Goal: Task Accomplishment & Management: Complete application form

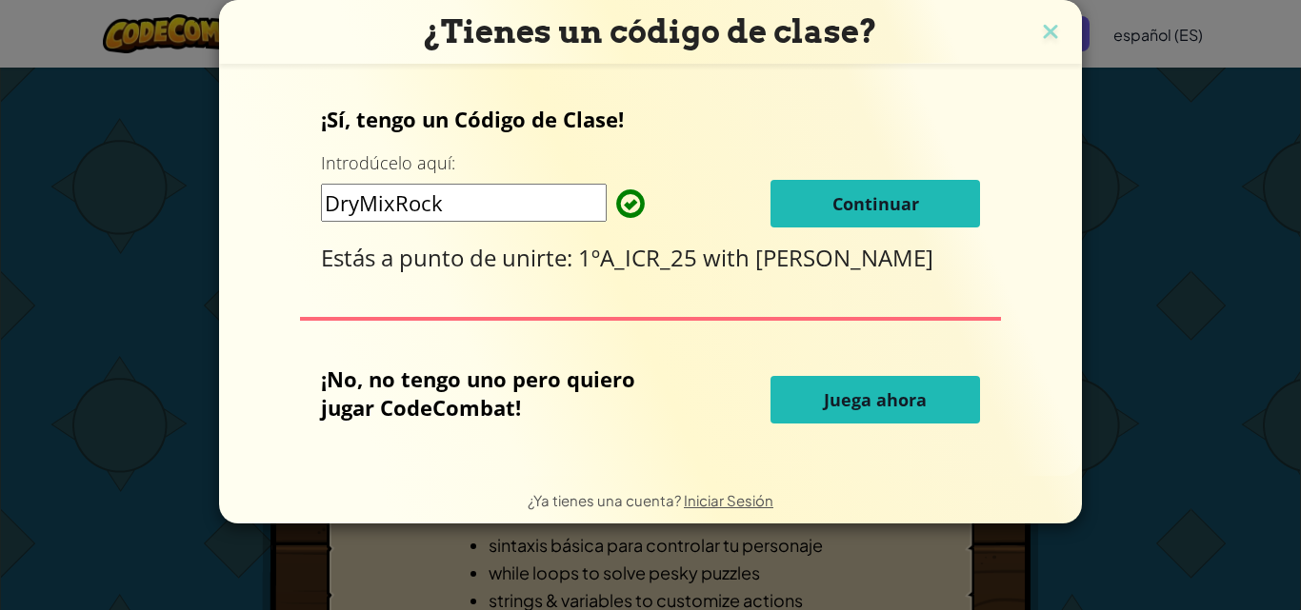
click at [928, 200] on button "Continuar" at bounding box center [875, 204] width 210 height 48
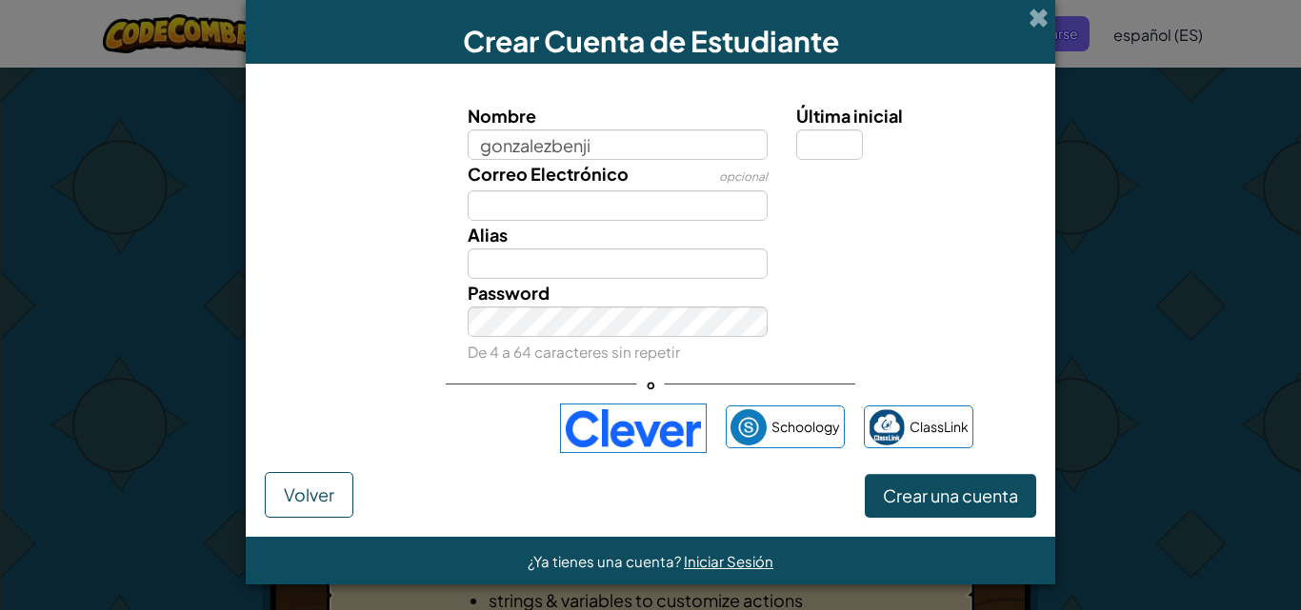
type input "gonzalezbenji"
type input "Gonzalezbenji"
click at [849, 138] on input "Última inicial" at bounding box center [829, 145] width 67 height 30
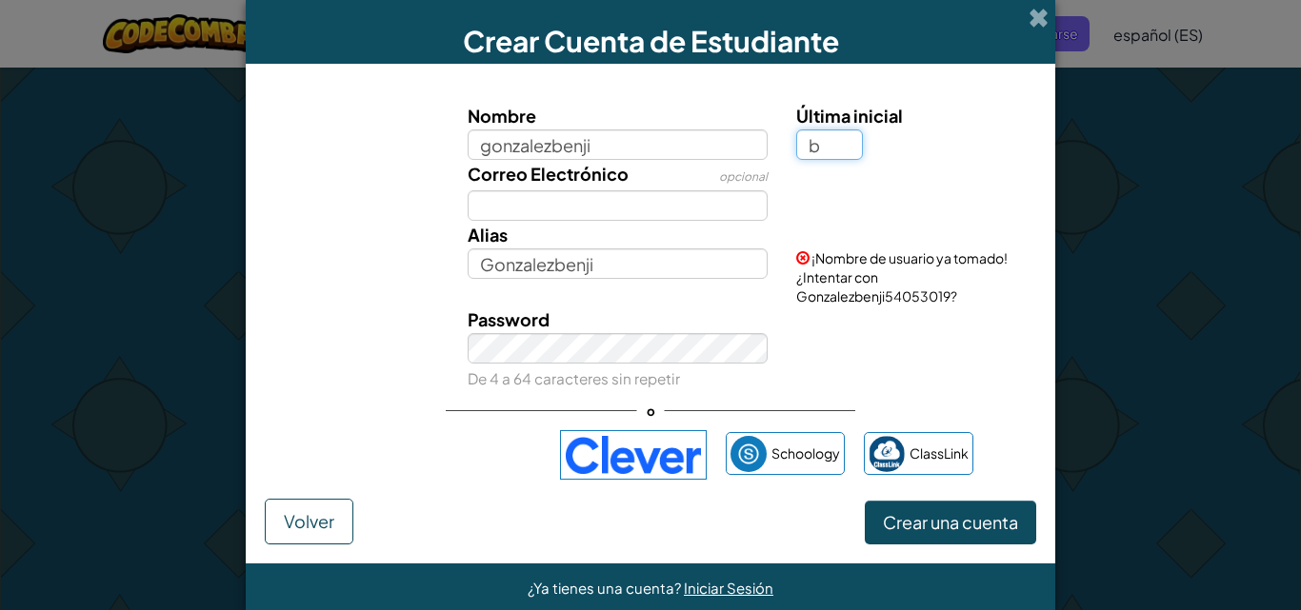
type input "b"
type input "GonzalezbenjiB"
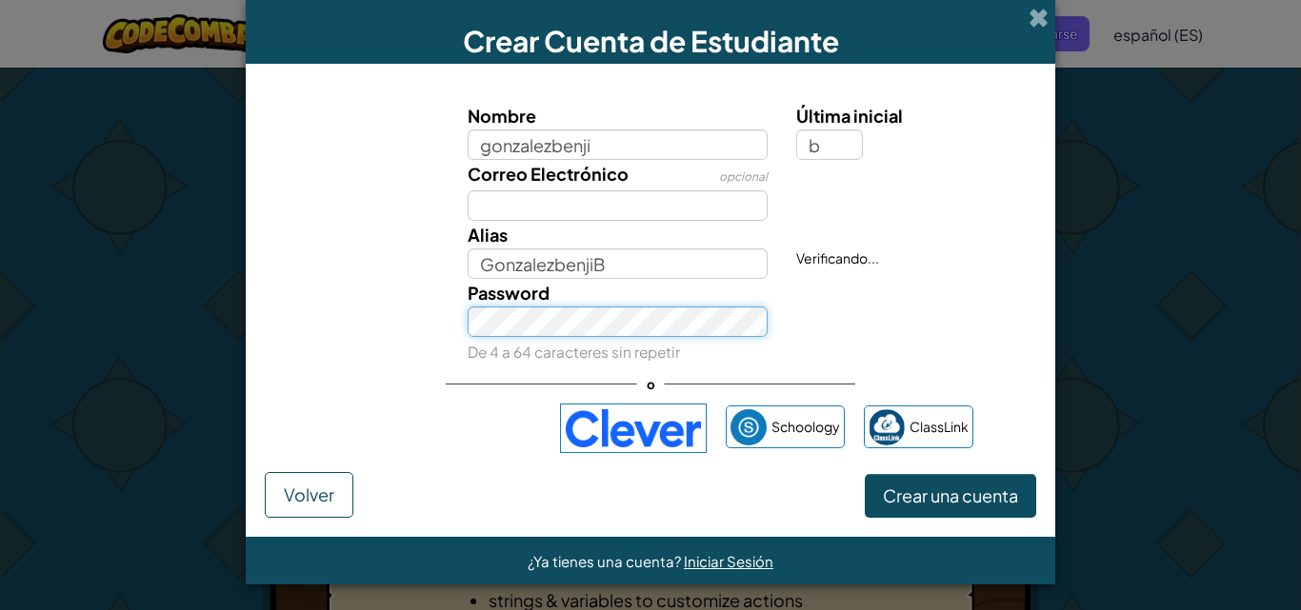
click at [566, 343] on div "Password De 4 a 64 caracteres sin repetir" at bounding box center [618, 322] width 330 height 87
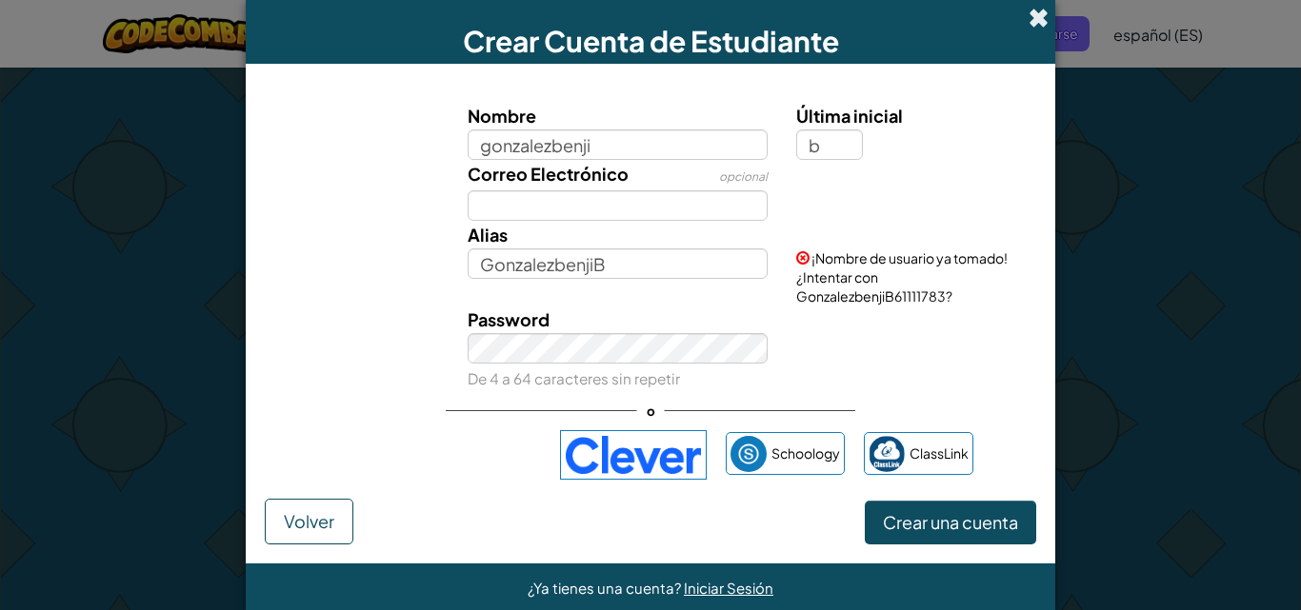
click at [1036, 18] on span at bounding box center [1039, 18] width 20 height 20
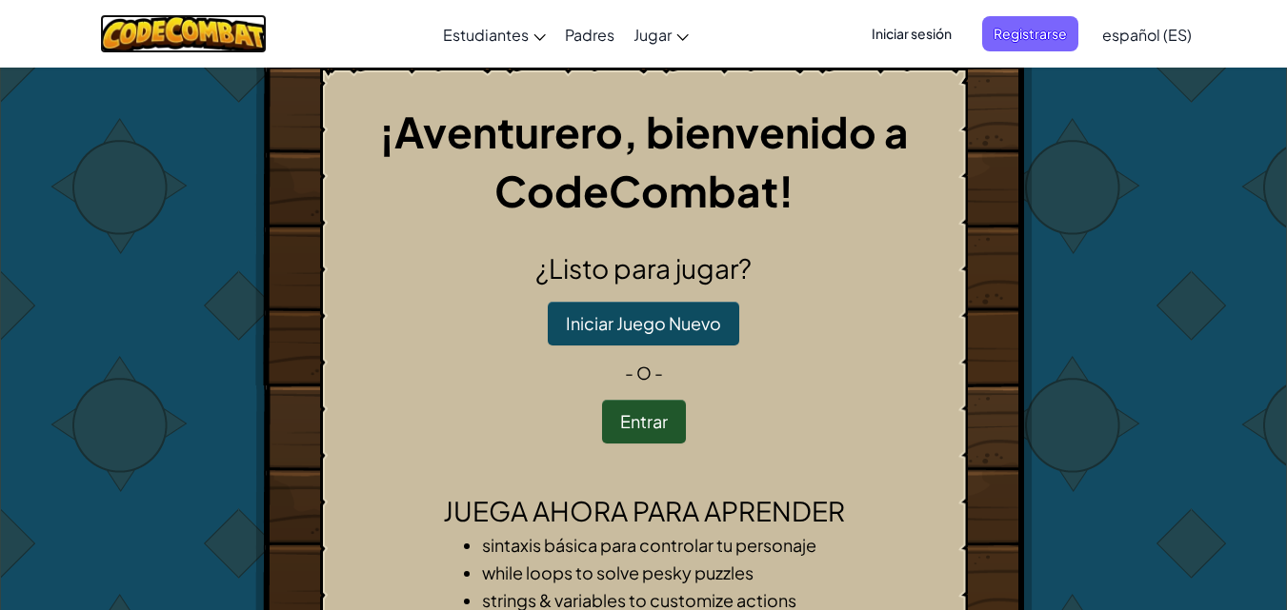
click at [201, 28] on img at bounding box center [183, 33] width 167 height 39
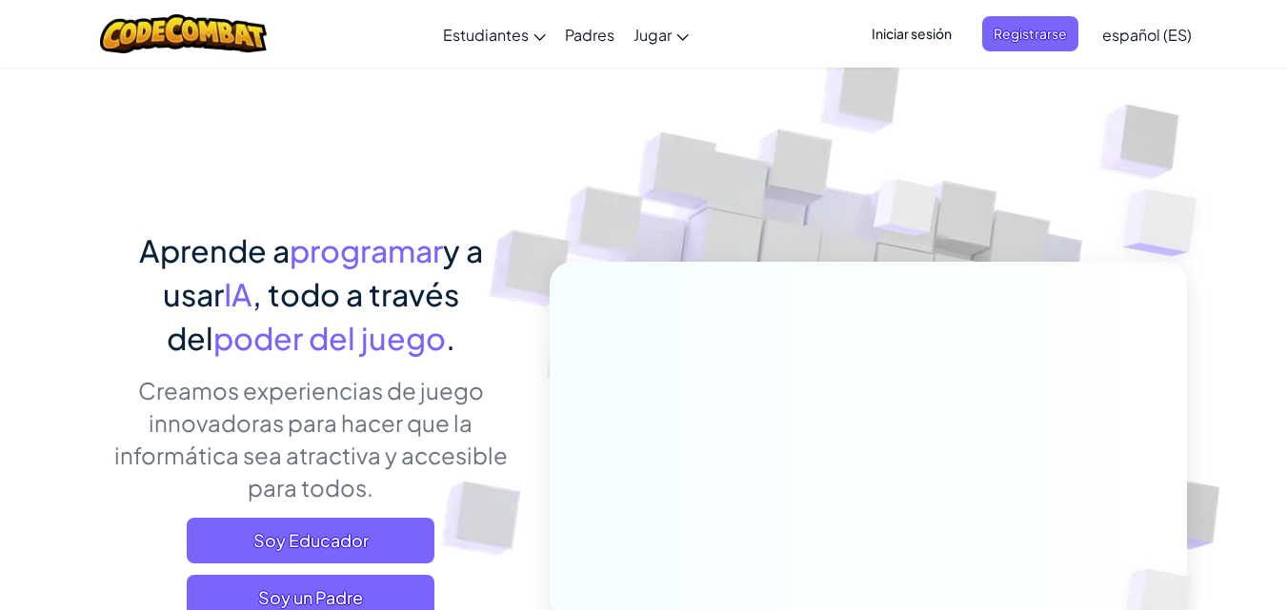
click at [895, 36] on span "Iniciar sesión" at bounding box center [911, 33] width 103 height 35
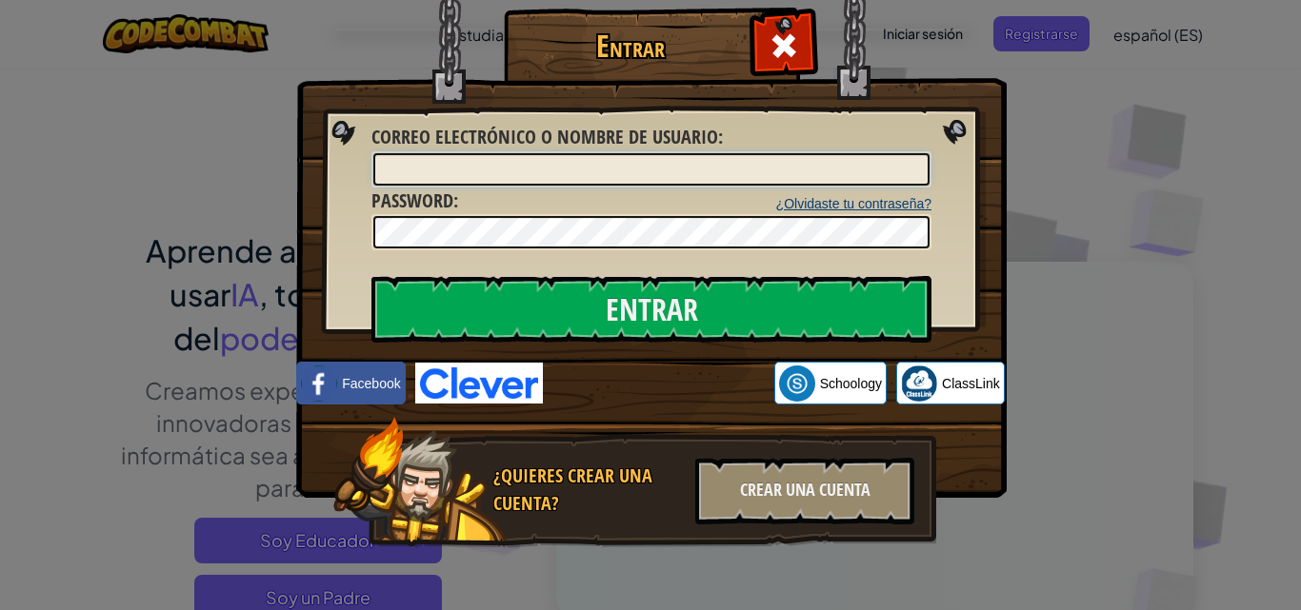
drag, startPoint x: 628, startPoint y: 166, endPoint x: 828, endPoint y: 210, distance: 204.9
click at [636, 167] on input "Correo electrónico o nombre de usuario :" at bounding box center [651, 169] width 556 height 32
type input "g"
type input "GonzalezbenjiB"
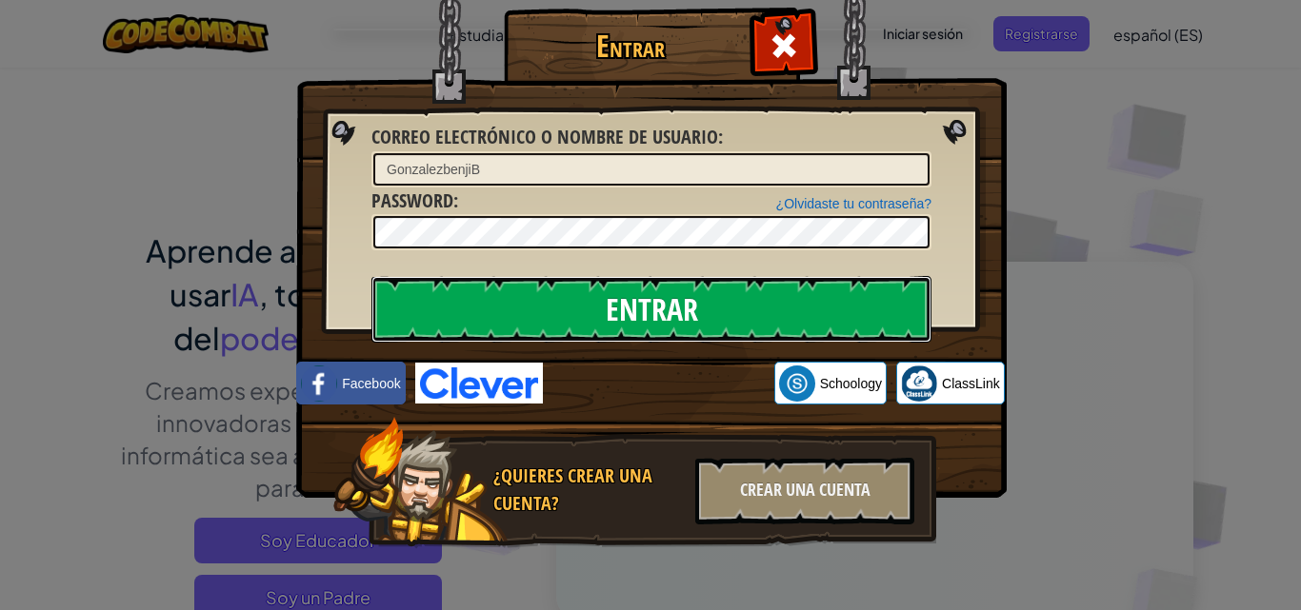
click at [649, 298] on input "Entrar" at bounding box center [651, 309] width 560 height 67
